Goal: Check status

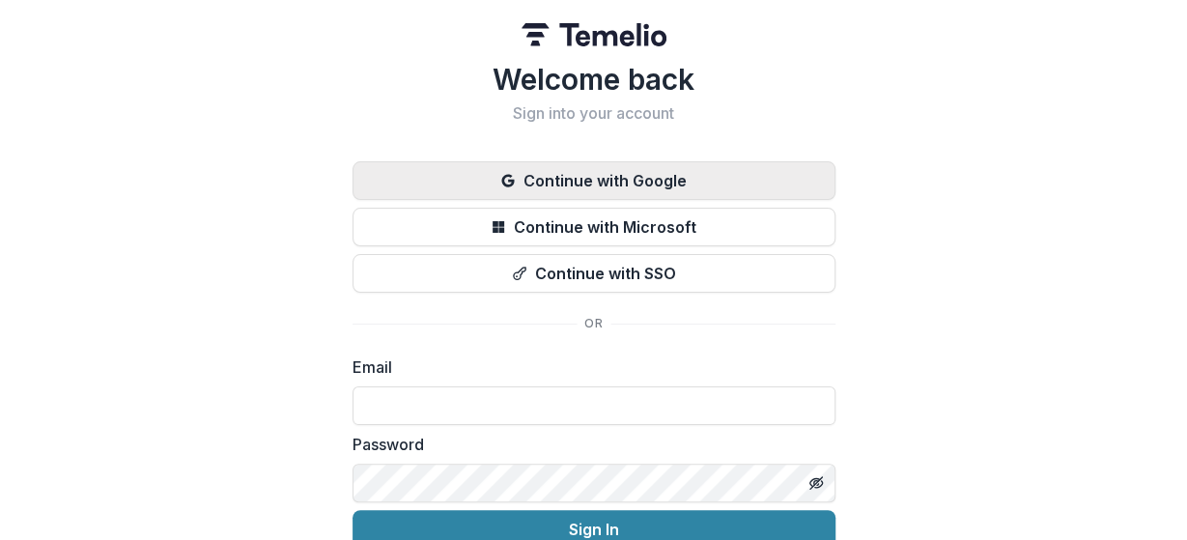
click at [592, 196] on button "Continue with Google" at bounding box center [593, 180] width 483 height 39
